Goal: Task Accomplishment & Management: Use online tool/utility

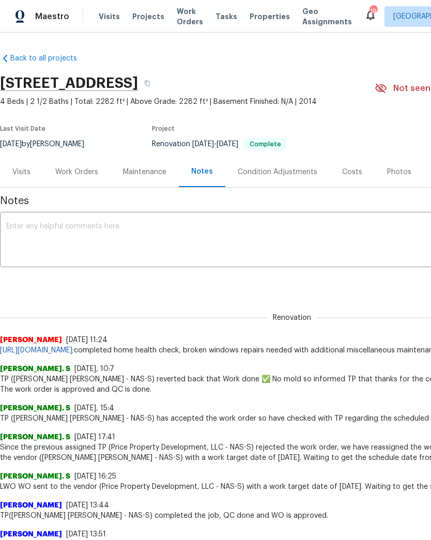
click at [52, 59] on link "Back to all projects" at bounding box center [49, 58] width 99 height 10
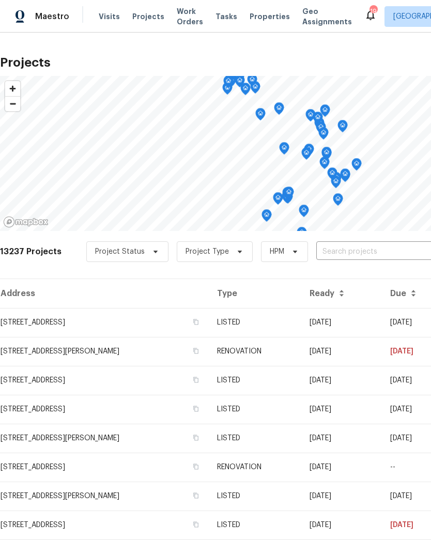
click at [349, 257] on input "text" at bounding box center [375, 252] width 118 height 16
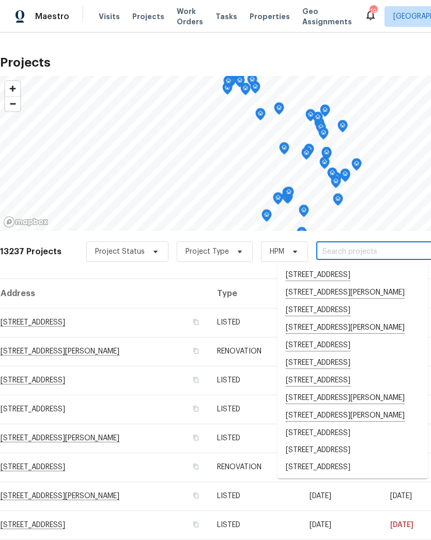
paste input "1589 Birchwood [PERSON_NAME] Listing photos, [DATE] · 12–1 PM"
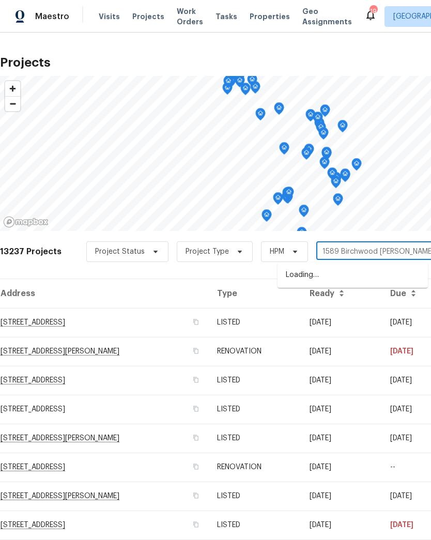
type input "1589 Birchwood [PERSON_NAME]"
click at [357, 271] on li "[STREET_ADDRESS]" at bounding box center [353, 276] width 150 height 18
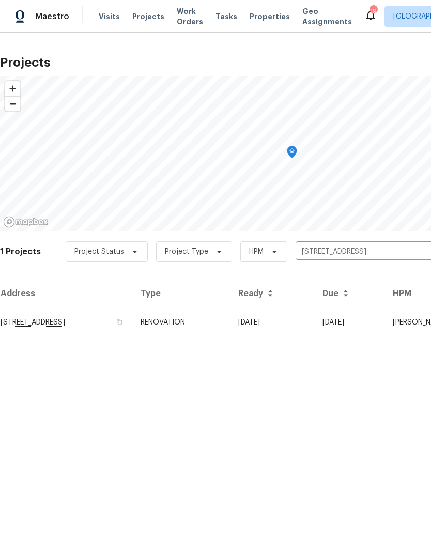
click at [64, 320] on td "[STREET_ADDRESS]" at bounding box center [66, 322] width 132 height 29
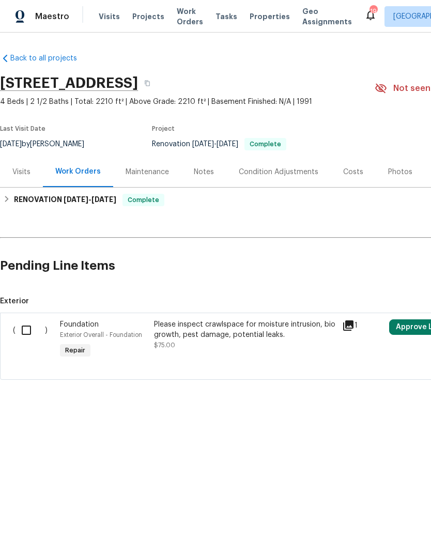
click at [21, 172] on div "Visits" at bounding box center [21, 172] width 18 height 10
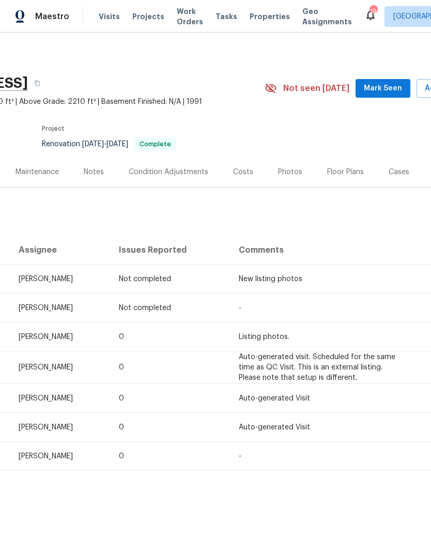
scroll to position [0, 114]
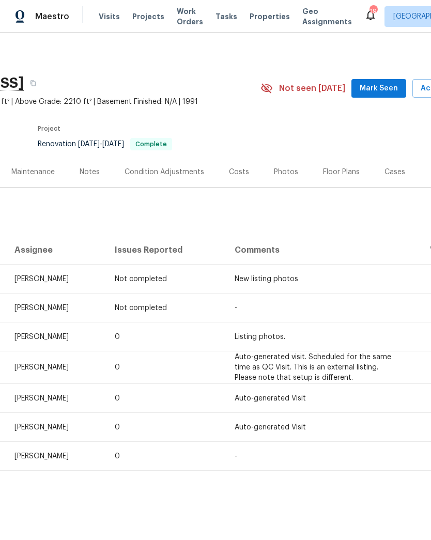
click at [230, 176] on div "Costs" at bounding box center [239, 172] width 20 height 10
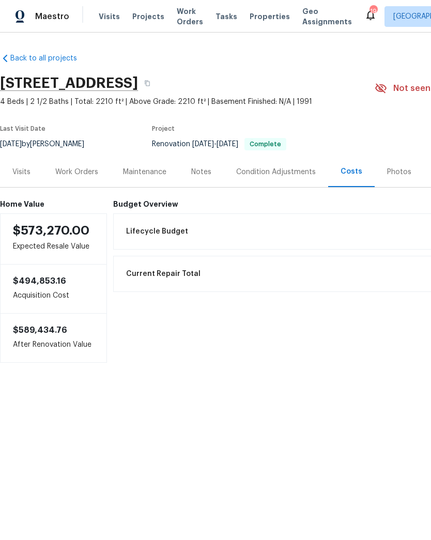
click at [86, 171] on div "Work Orders" at bounding box center [76, 172] width 43 height 10
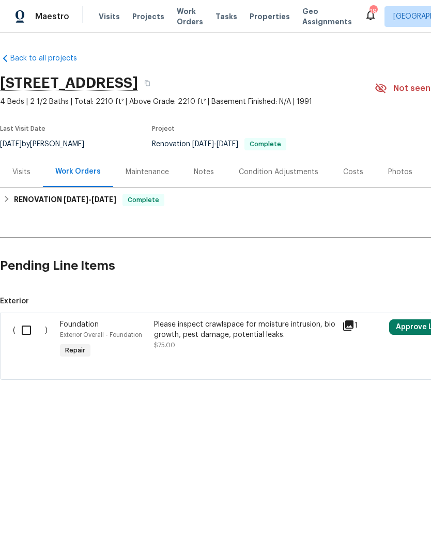
click at [347, 175] on div "Costs" at bounding box center [353, 172] width 20 height 10
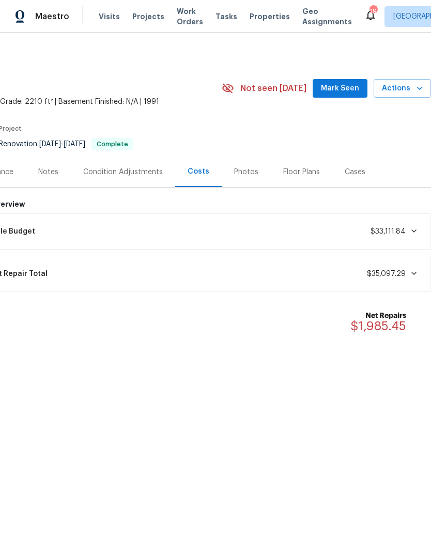
scroll to position [0, 153]
click at [404, 276] on span "$35,097.29" at bounding box center [386, 273] width 39 height 7
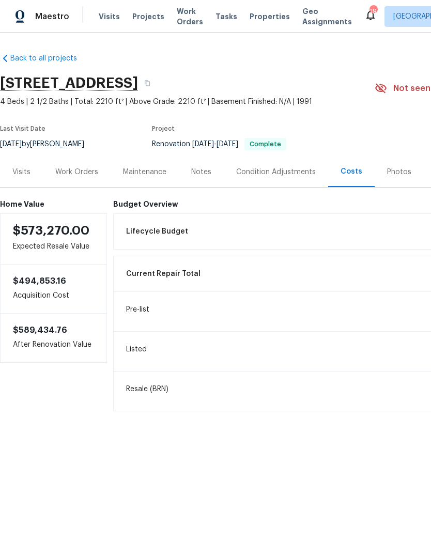
scroll to position [0, 0]
click at [83, 167] on div "Work Orders" at bounding box center [76, 172] width 43 height 10
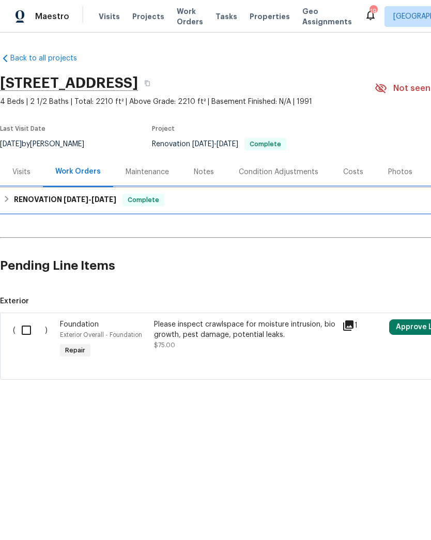
click at [212, 212] on div "RENOVATION [DATE] - [DATE] Complete" at bounding box center [292, 200] width 584 height 25
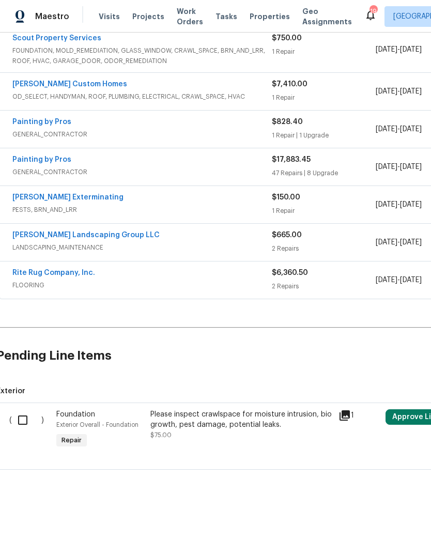
scroll to position [242, 5]
click at [207, 166] on div "Painting by Pros" at bounding box center [140, 161] width 259 height 12
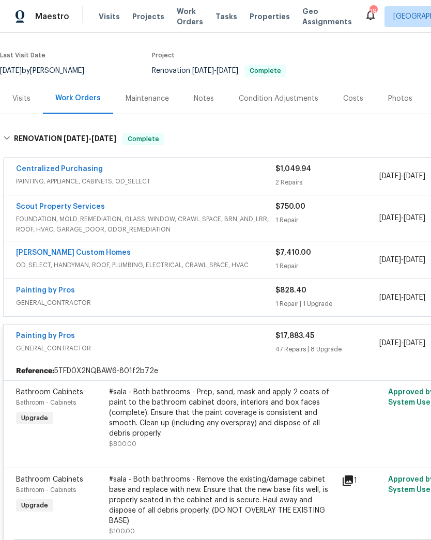
scroll to position [73, 0]
click at [241, 212] on div "Scout Property Services" at bounding box center [145, 208] width 259 height 12
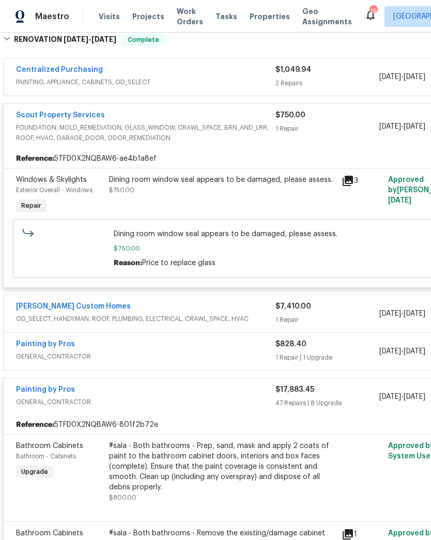
scroll to position [173, 0]
click at [194, 321] on span "OD_SELECT, HANDYMAN, ROOF, PLUMBING, ELECTRICAL, CRAWL_SPACE, HVAC" at bounding box center [145, 318] width 259 height 10
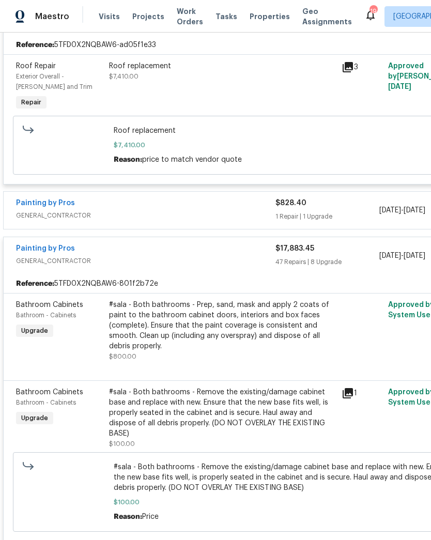
scroll to position [470, 0]
click at [230, 223] on div "Painting by Pros GENERAL_CONTRACTOR" at bounding box center [145, 210] width 259 height 25
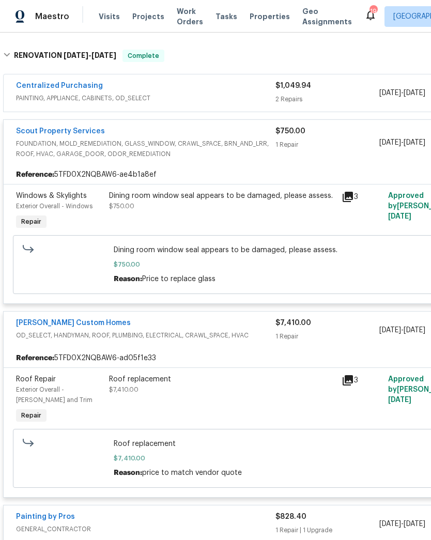
scroll to position [157, 0]
click at [352, 202] on icon at bounding box center [348, 197] width 12 height 12
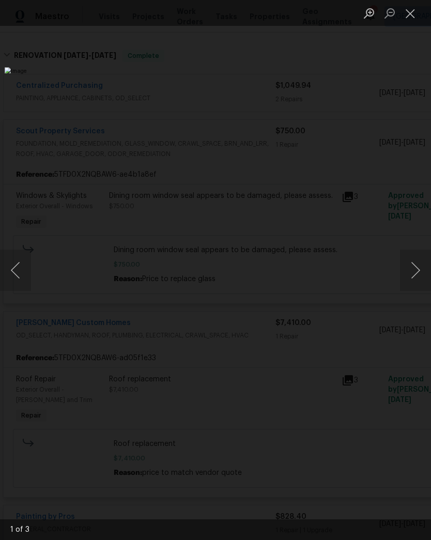
click at [414, 10] on button "Close lightbox" at bounding box center [410, 13] width 21 height 18
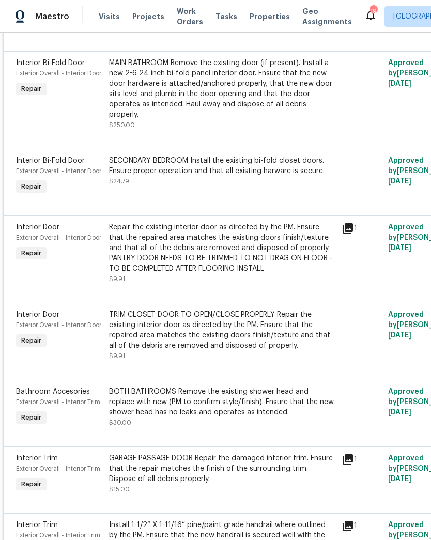
scroll to position [0, 0]
click at [397, 416] on span "Approved by [PERSON_NAME] on [DATE]" at bounding box center [426, 402] width 76 height 28
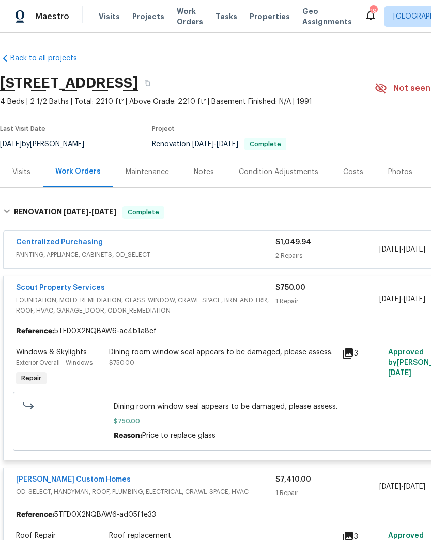
click at [208, 171] on div "Notes" at bounding box center [204, 172] width 20 height 10
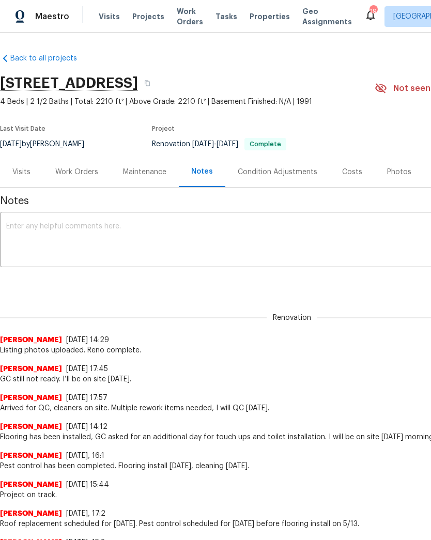
click at [102, 238] on textarea at bounding box center [292, 241] width 572 height 36
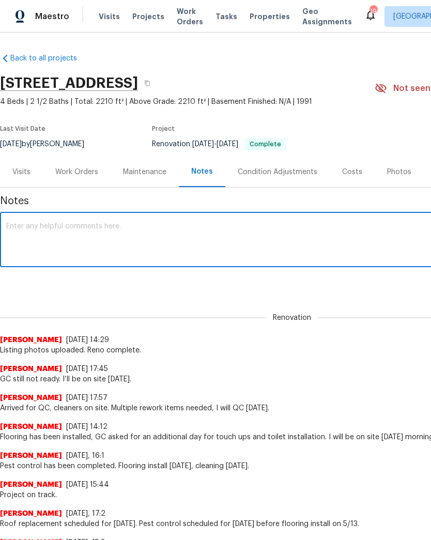
click at [68, 234] on textarea at bounding box center [292, 241] width 572 height 36
click at [39, 229] on textarea at bounding box center [292, 241] width 572 height 36
click at [36, 230] on textarea at bounding box center [292, 241] width 572 height 36
paste textarea "[URL][DOMAIN_NAME]"
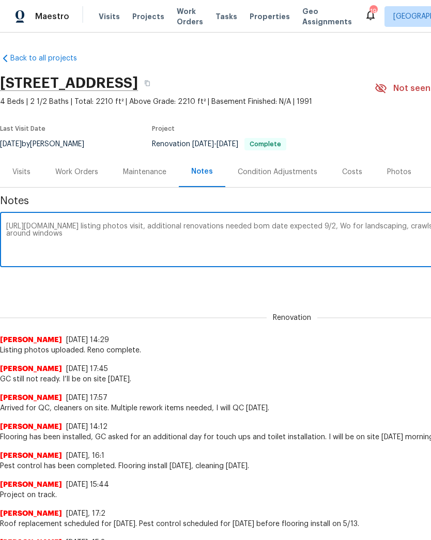
click at [343, 235] on textarea "[URL][DOMAIN_NAME] listing photos visit, additional renovations needed bom date…" at bounding box center [292, 241] width 572 height 36
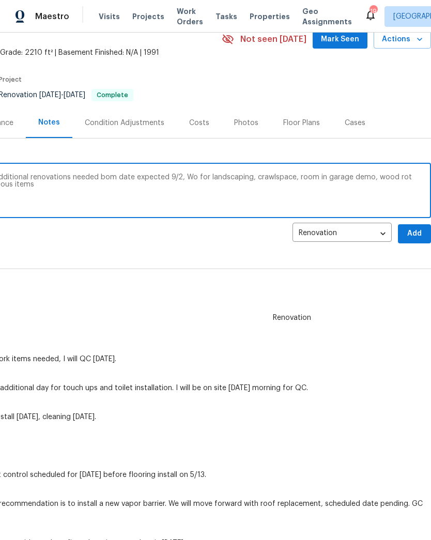
scroll to position [49, 153]
type textarea "[URL][DOMAIN_NAME] listing photos visit, additional renovations needed bom date…"
click at [419, 227] on span "Add" at bounding box center [414, 233] width 17 height 13
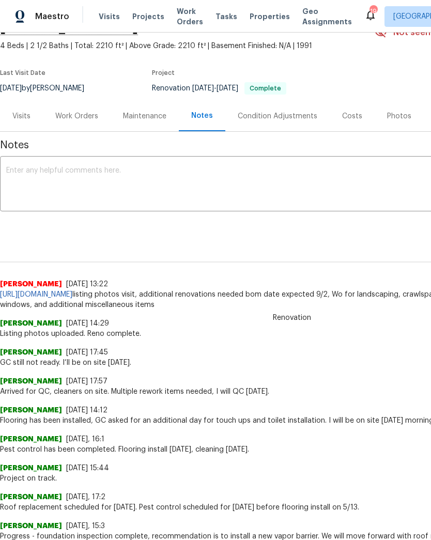
scroll to position [56, 0]
